Goal: Navigation & Orientation: Find specific page/section

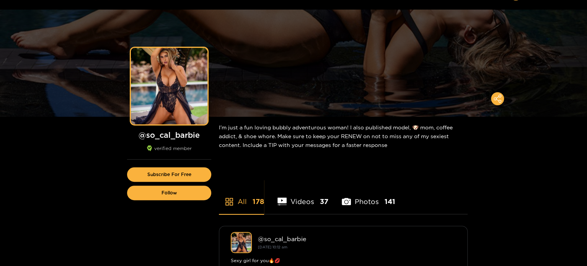
scroll to position [38, 0]
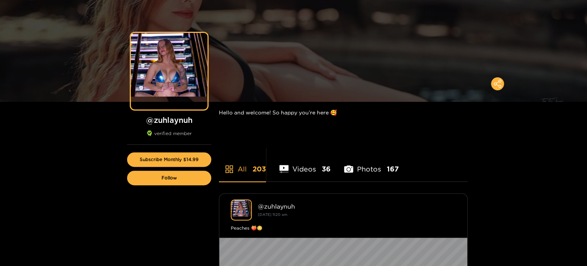
scroll to position [38, 0]
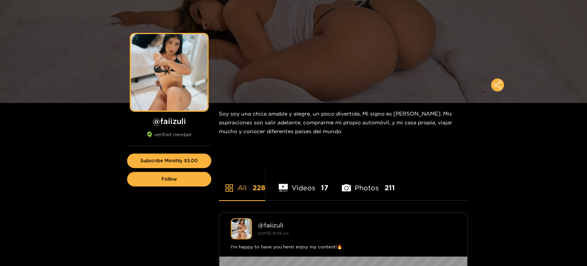
scroll to position [38, 0]
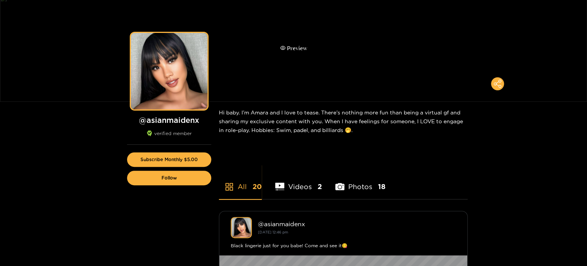
scroll to position [38, 0]
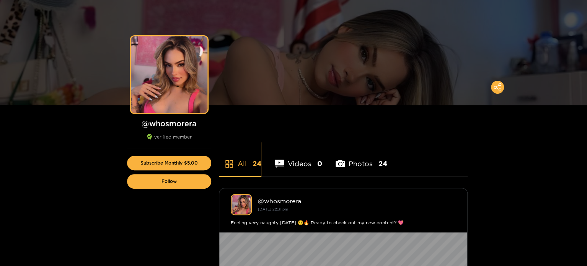
scroll to position [38, 0]
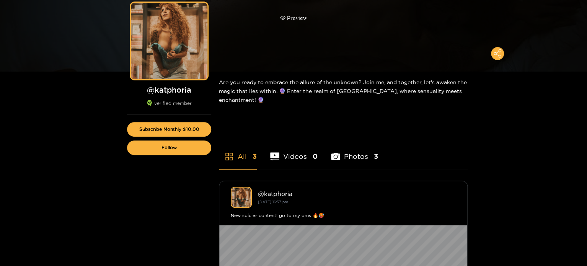
scroll to position [76, 0]
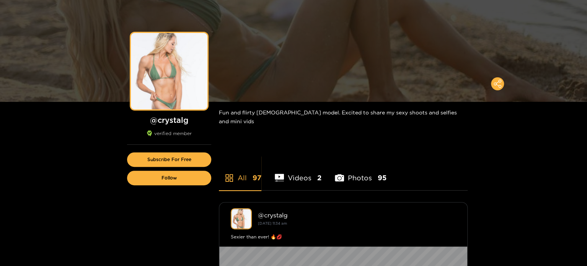
scroll to position [38, 0]
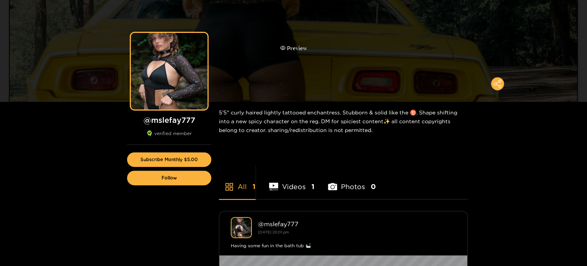
scroll to position [38, 0]
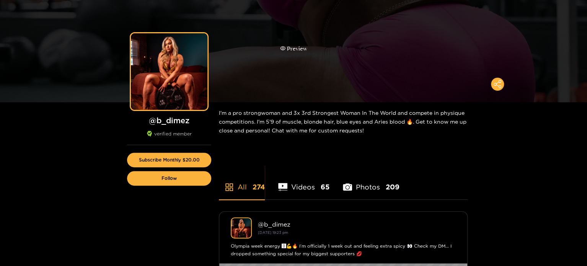
scroll to position [38, 0]
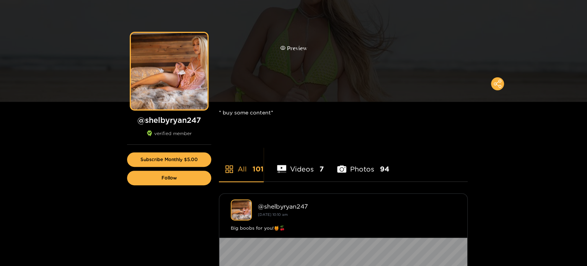
scroll to position [38, 0]
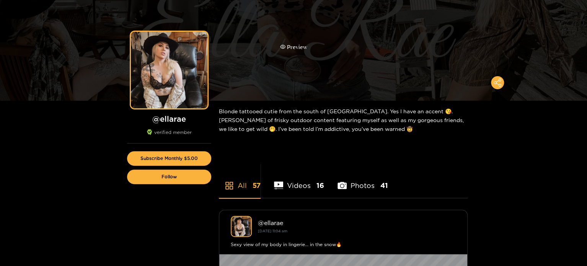
scroll to position [38, 0]
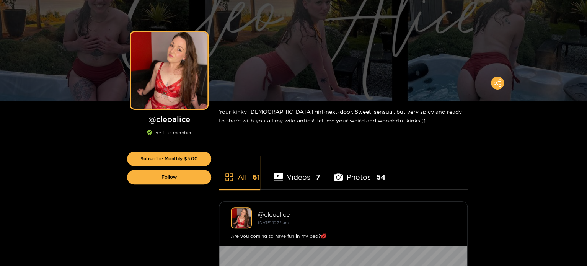
scroll to position [38, 0]
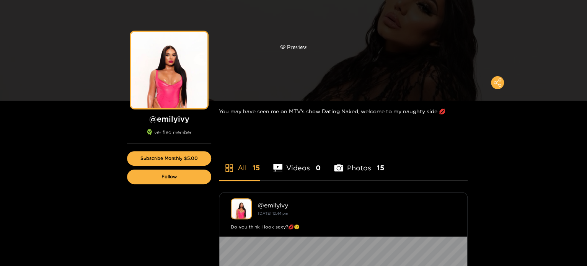
scroll to position [38, 0]
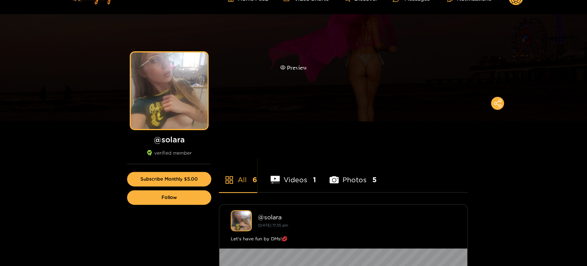
scroll to position [38, 0]
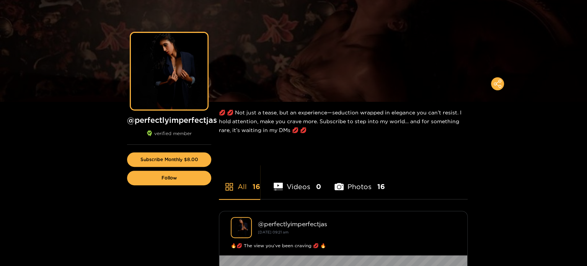
scroll to position [38, 0]
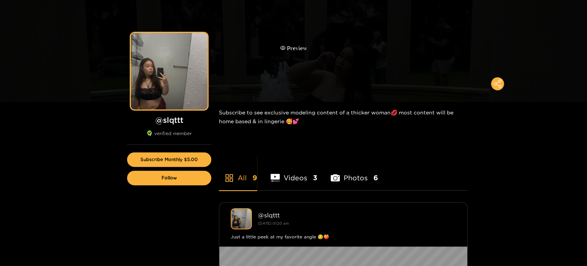
scroll to position [38, 0]
